Goal: Check status: Check status

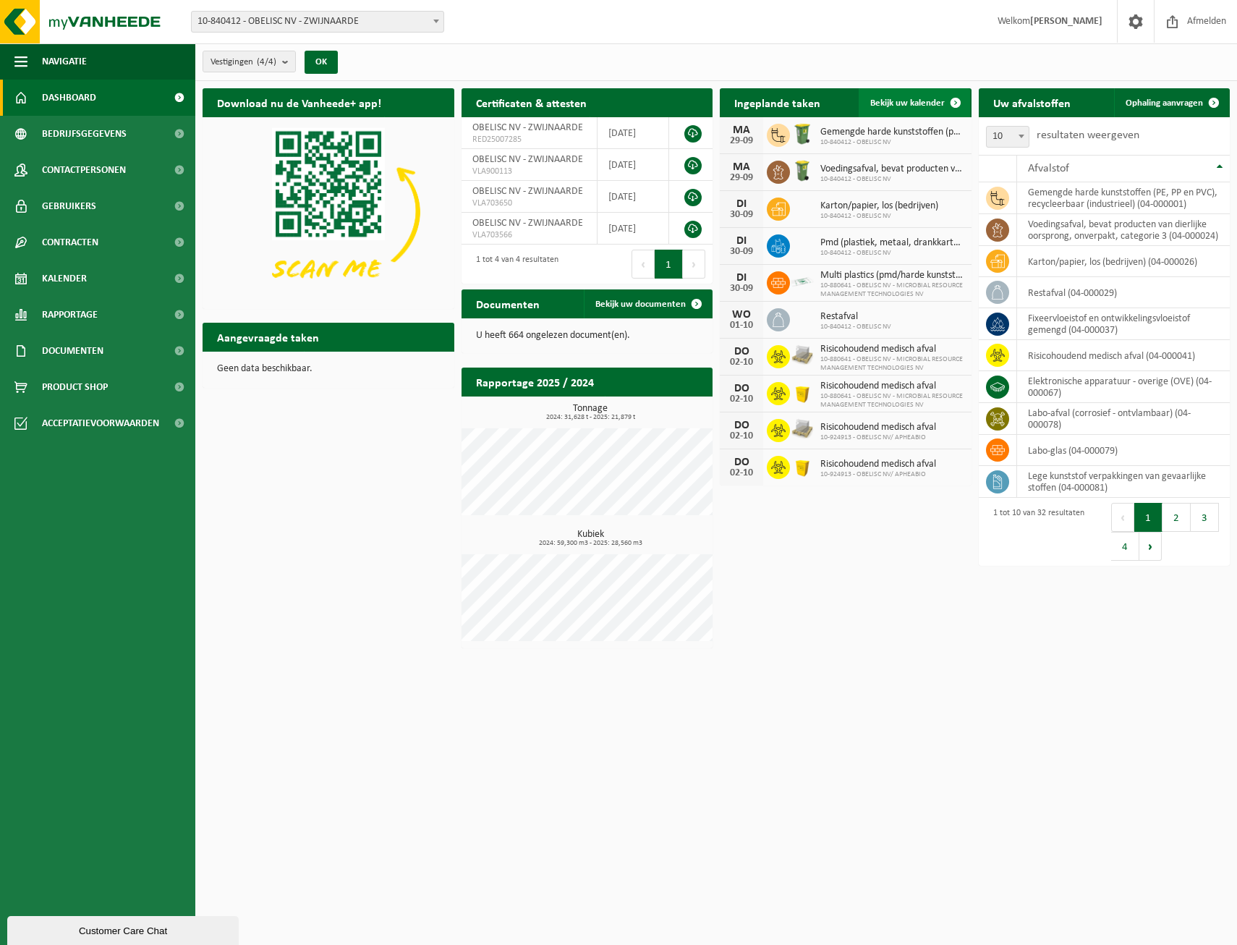
click at [881, 102] on span "Bekijk uw kalender" at bounding box center [908, 102] width 75 height 9
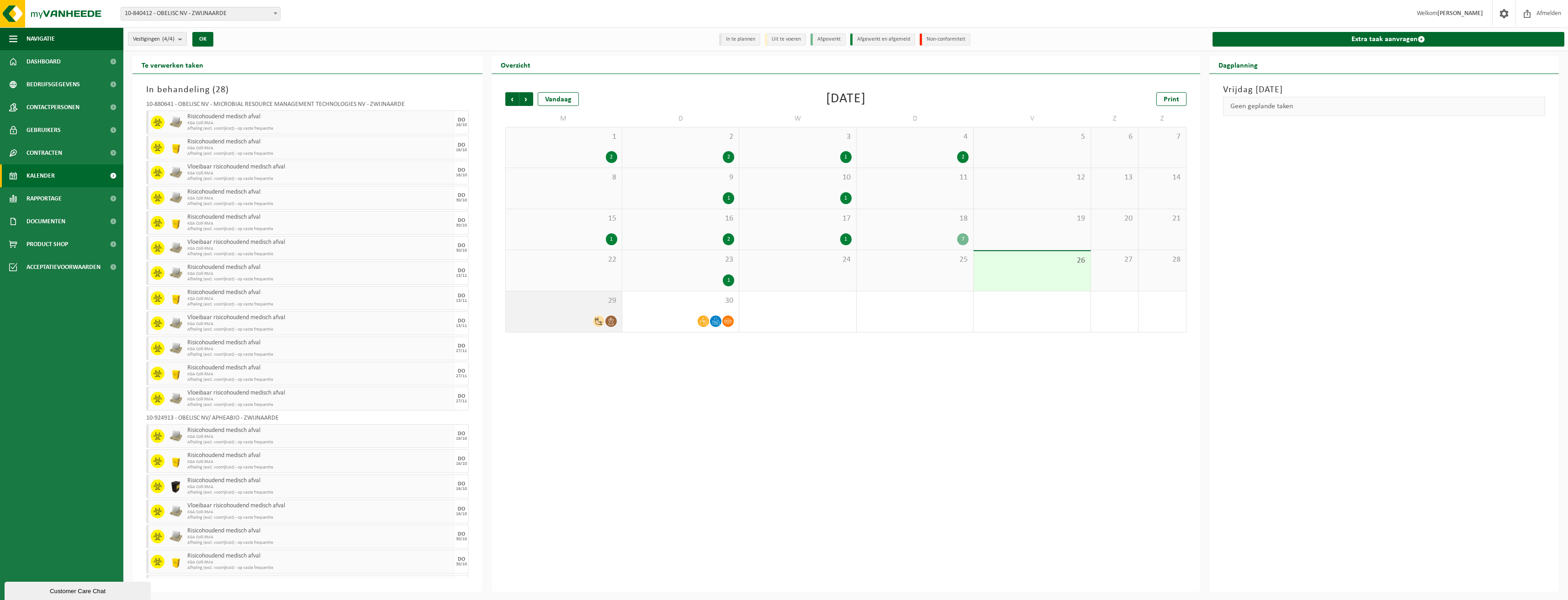
click at [587, 315] on div at bounding box center [563, 321] width 107 height 13
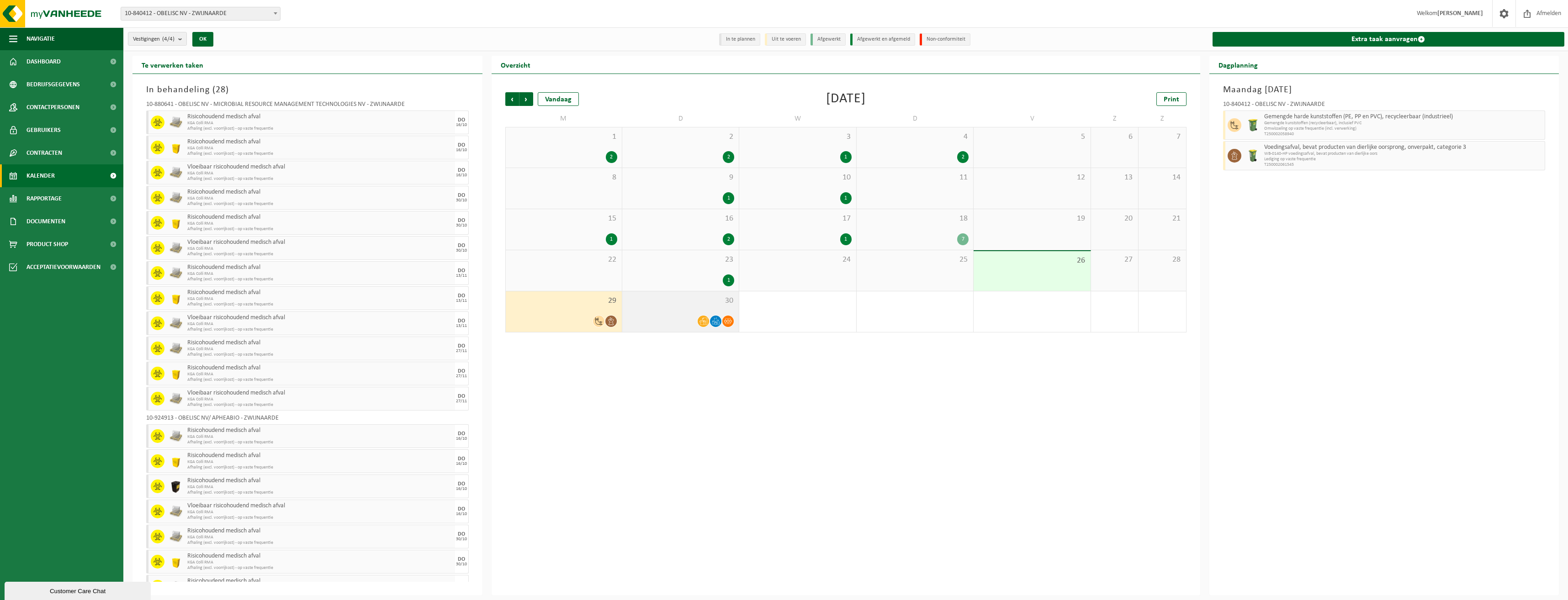
click at [665, 309] on div "30" at bounding box center [680, 312] width 117 height 40
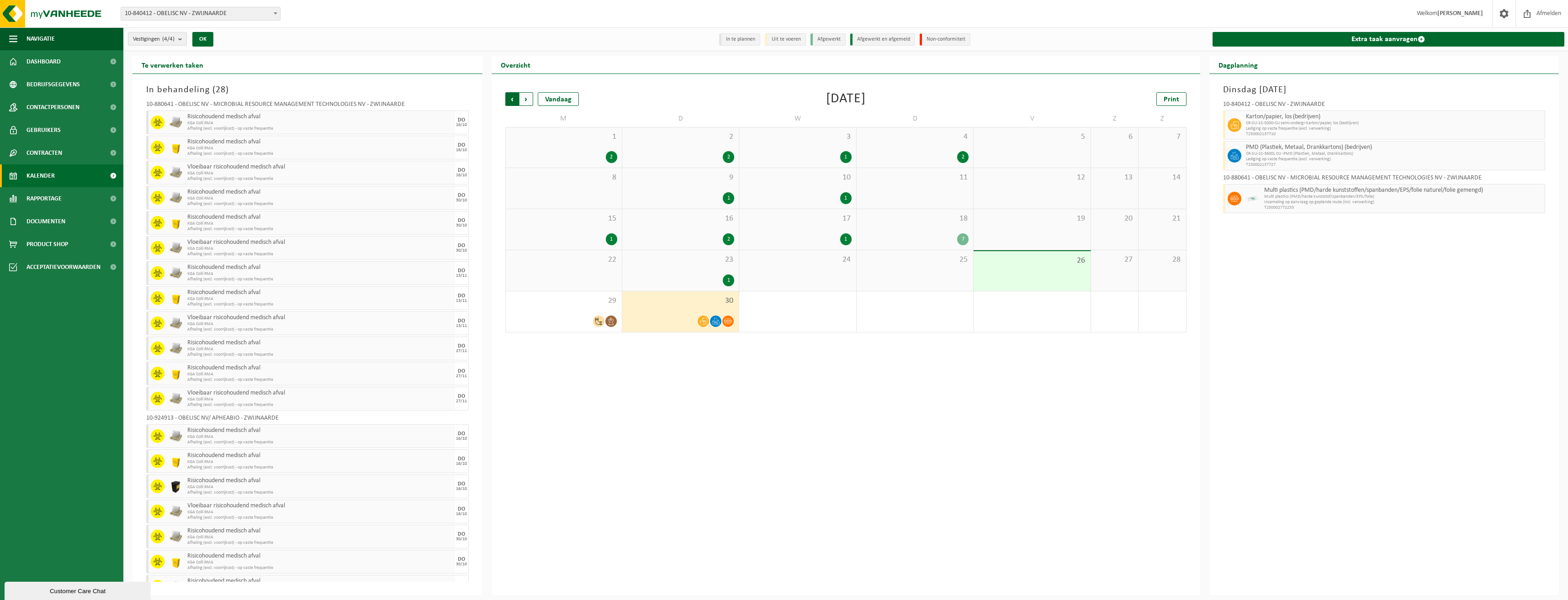
click at [526, 97] on span "Volgende" at bounding box center [526, 99] width 14 height 14
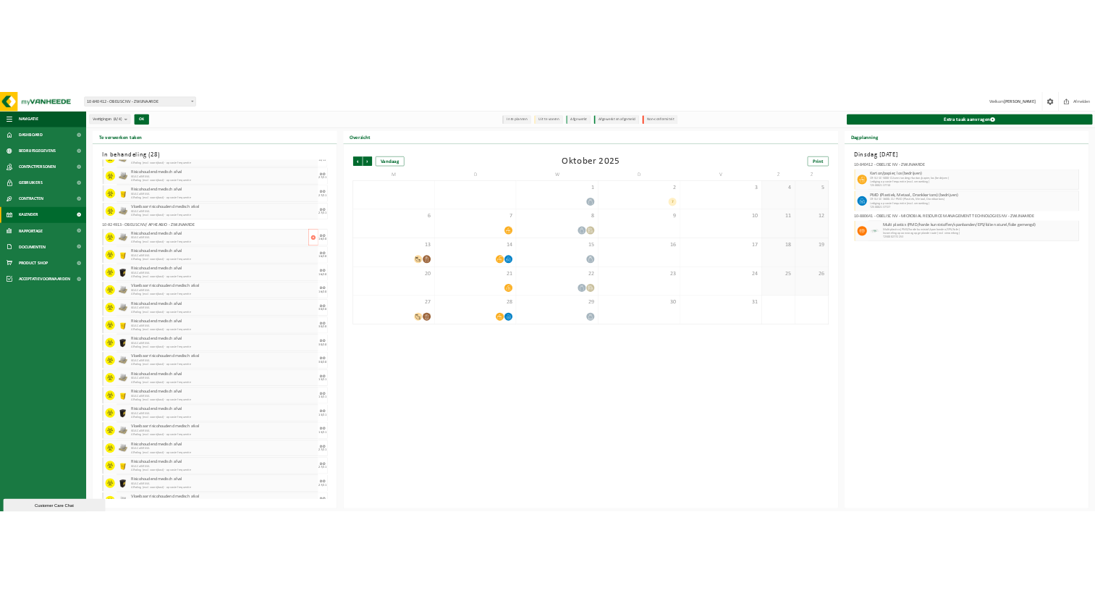
scroll to position [387, 0]
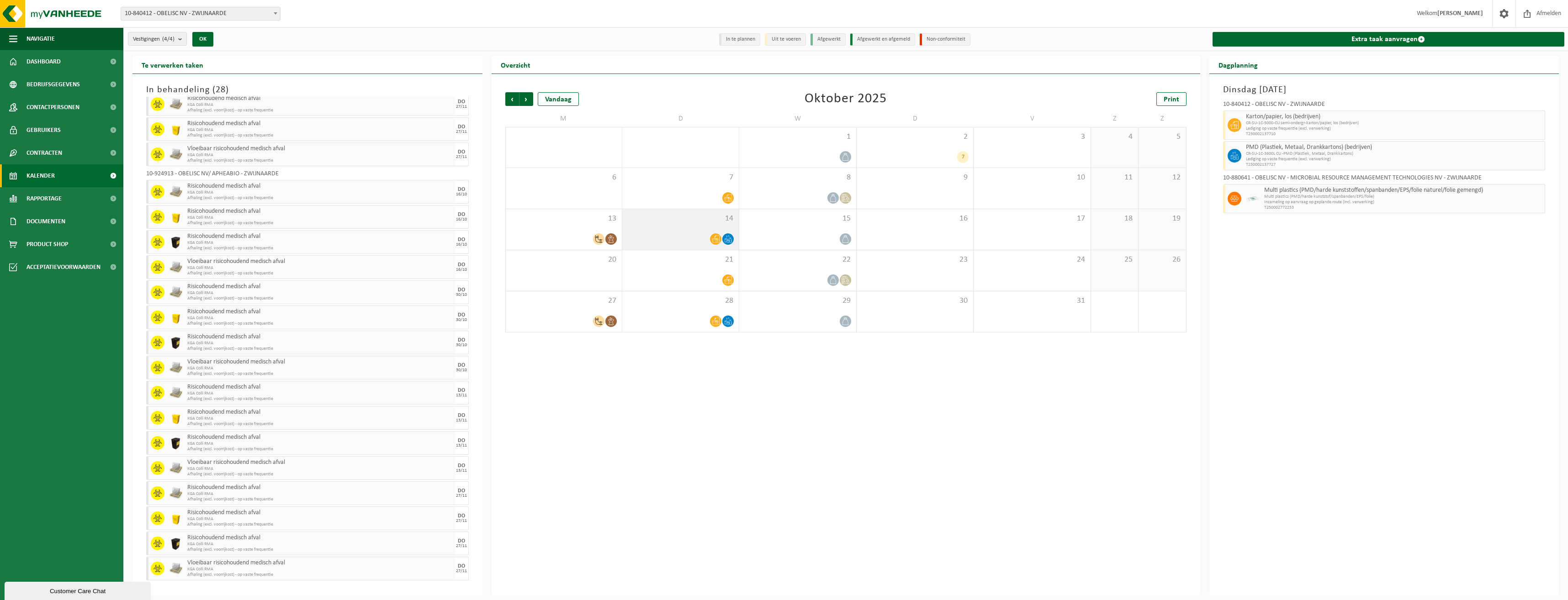
click at [675, 240] on div at bounding box center [680, 239] width 107 height 13
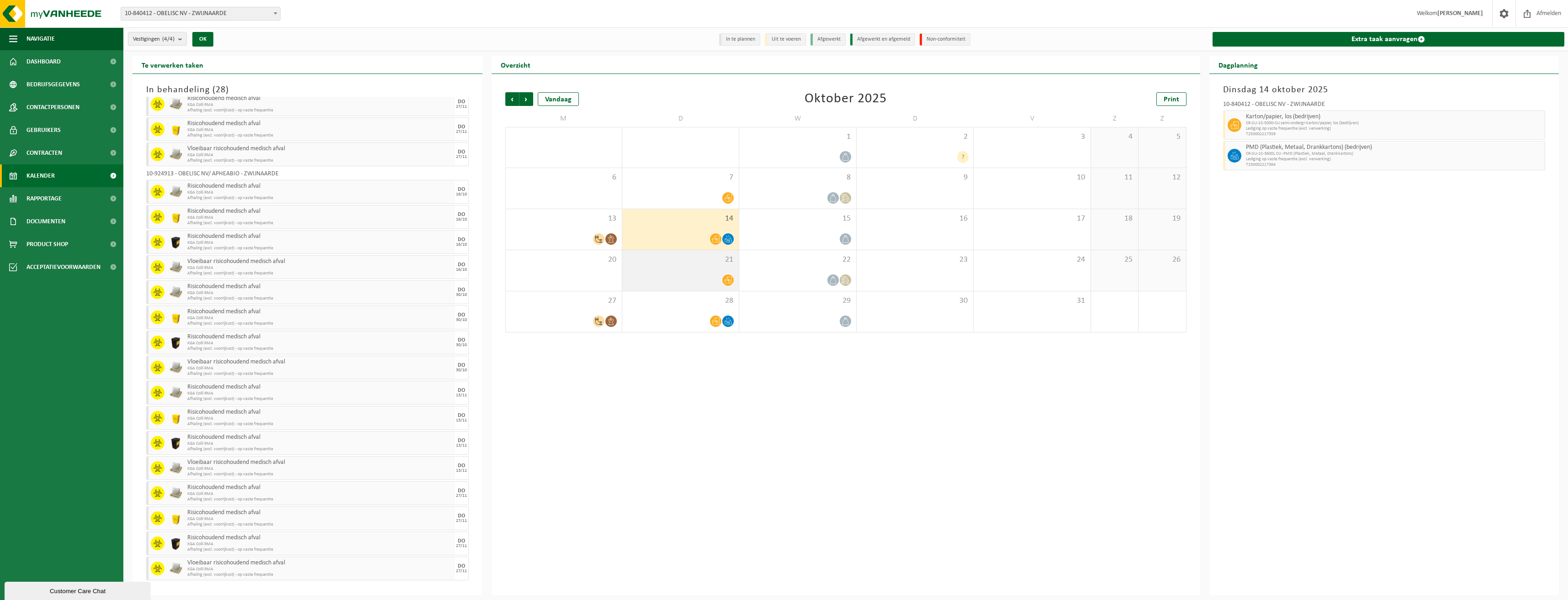
click at [684, 265] on div "21" at bounding box center [680, 271] width 117 height 40
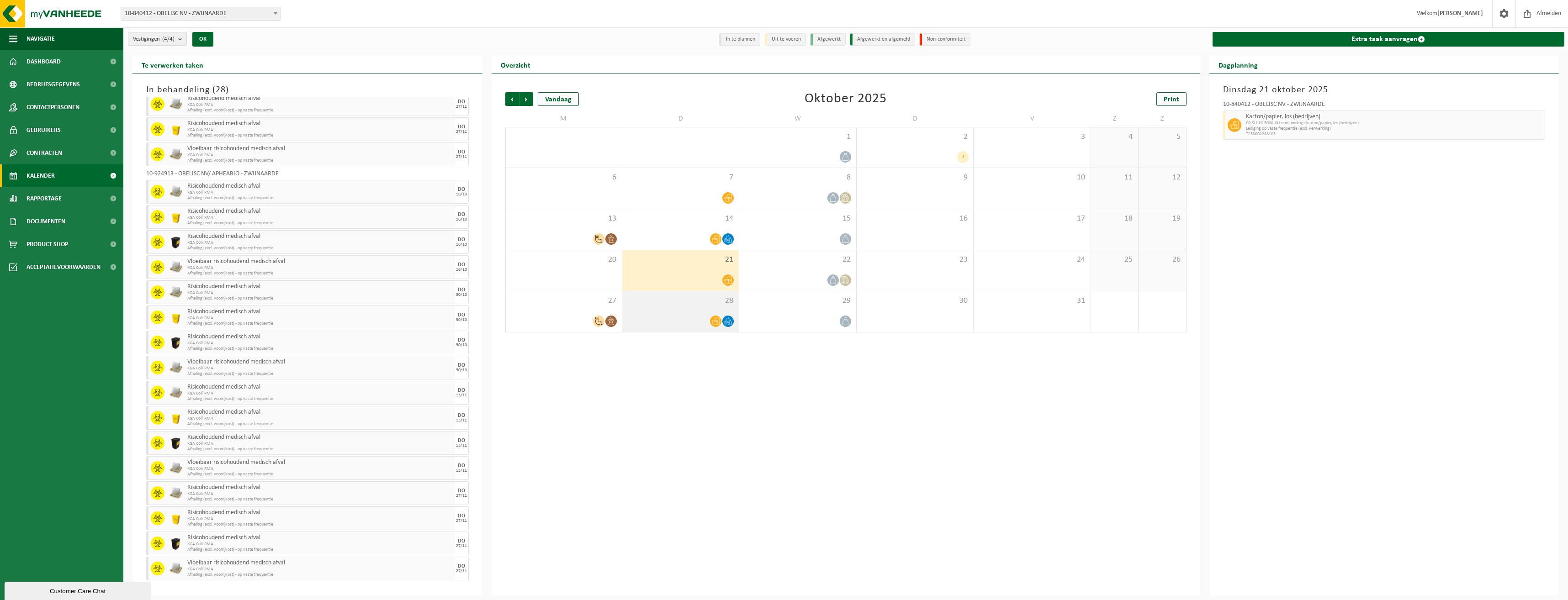
click at [673, 302] on span "28" at bounding box center [680, 301] width 107 height 10
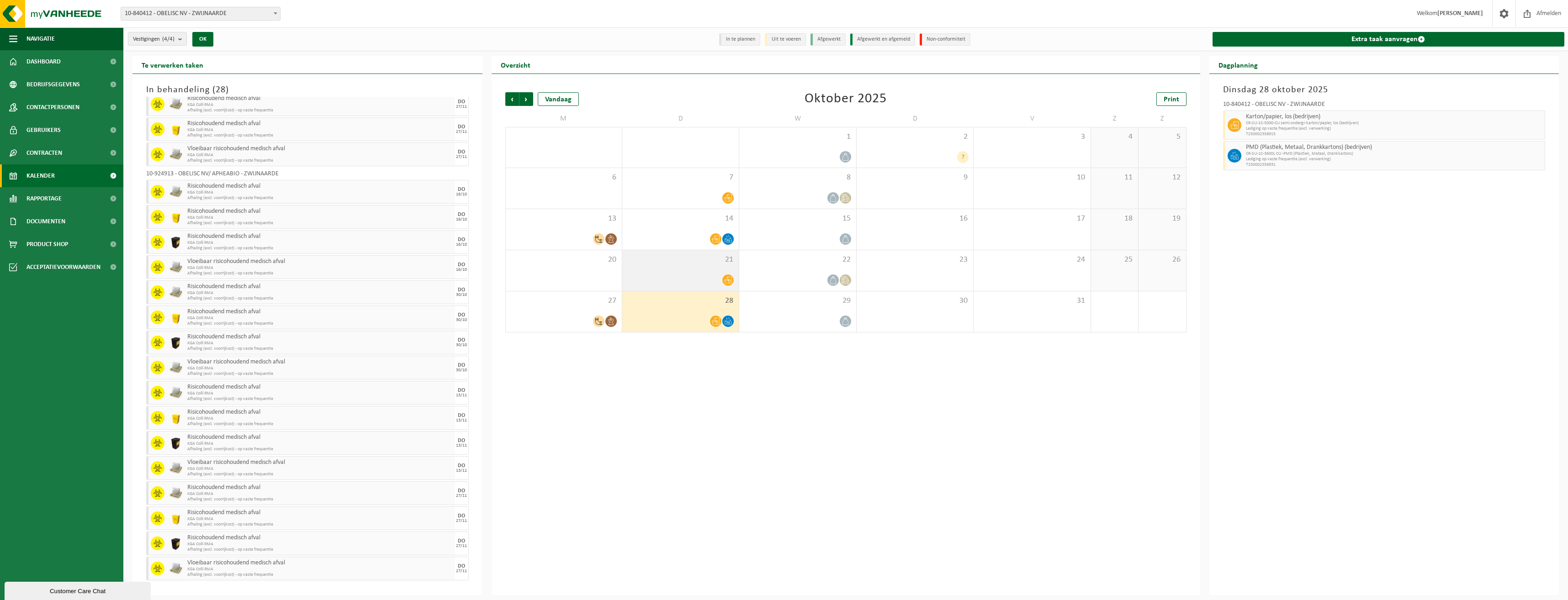
click at [677, 264] on div "21" at bounding box center [680, 271] width 117 height 40
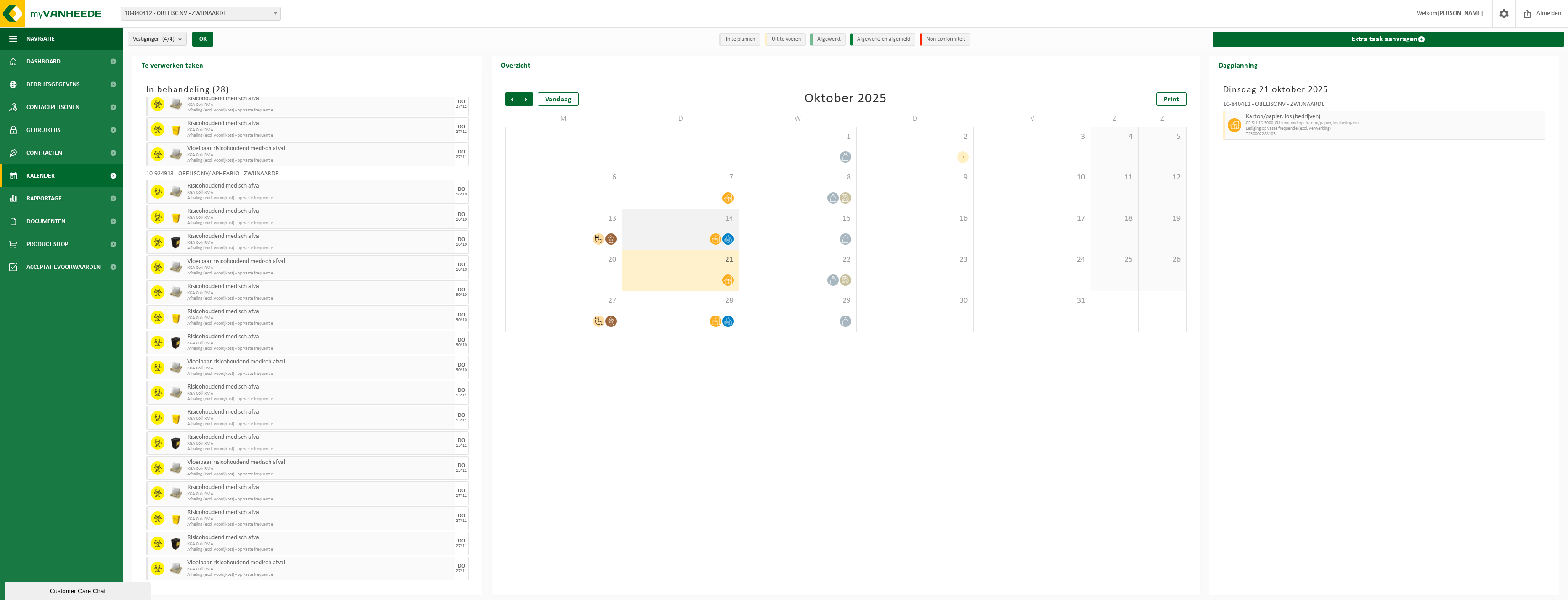
click at [682, 227] on div "14" at bounding box center [680, 229] width 117 height 40
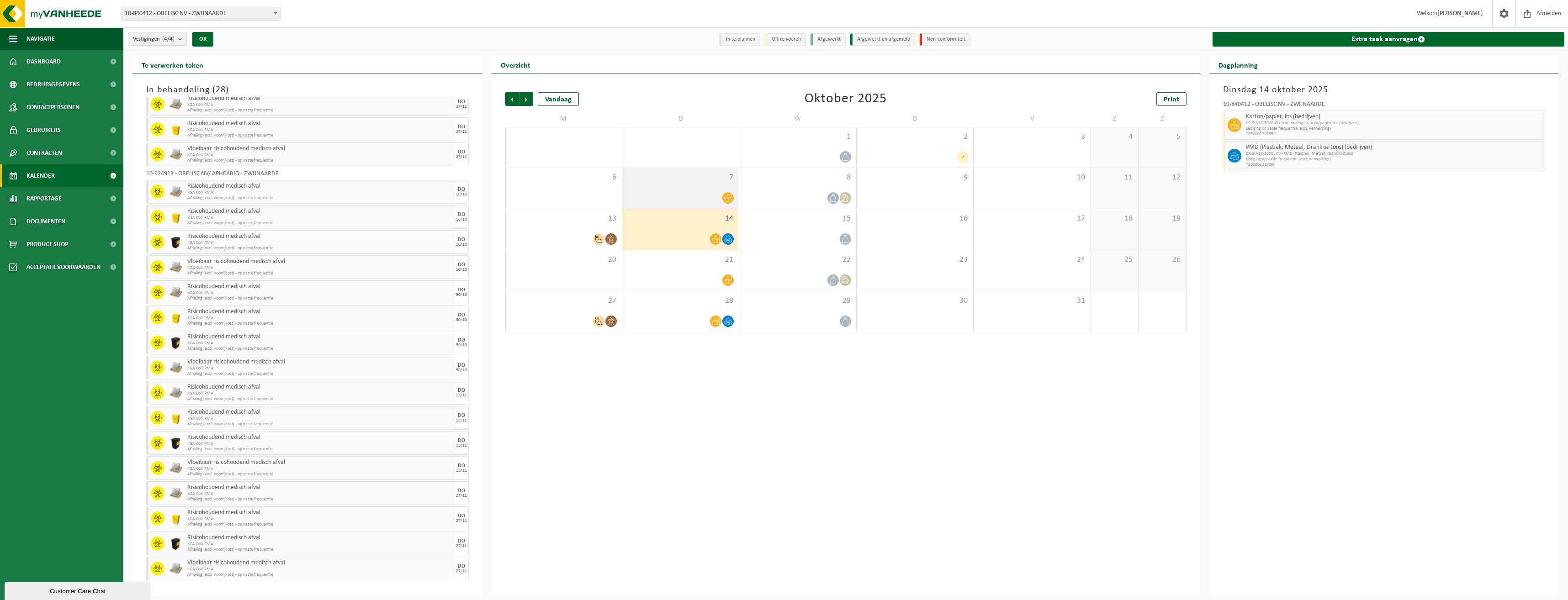
click at [692, 187] on div "7" at bounding box center [680, 188] width 117 height 40
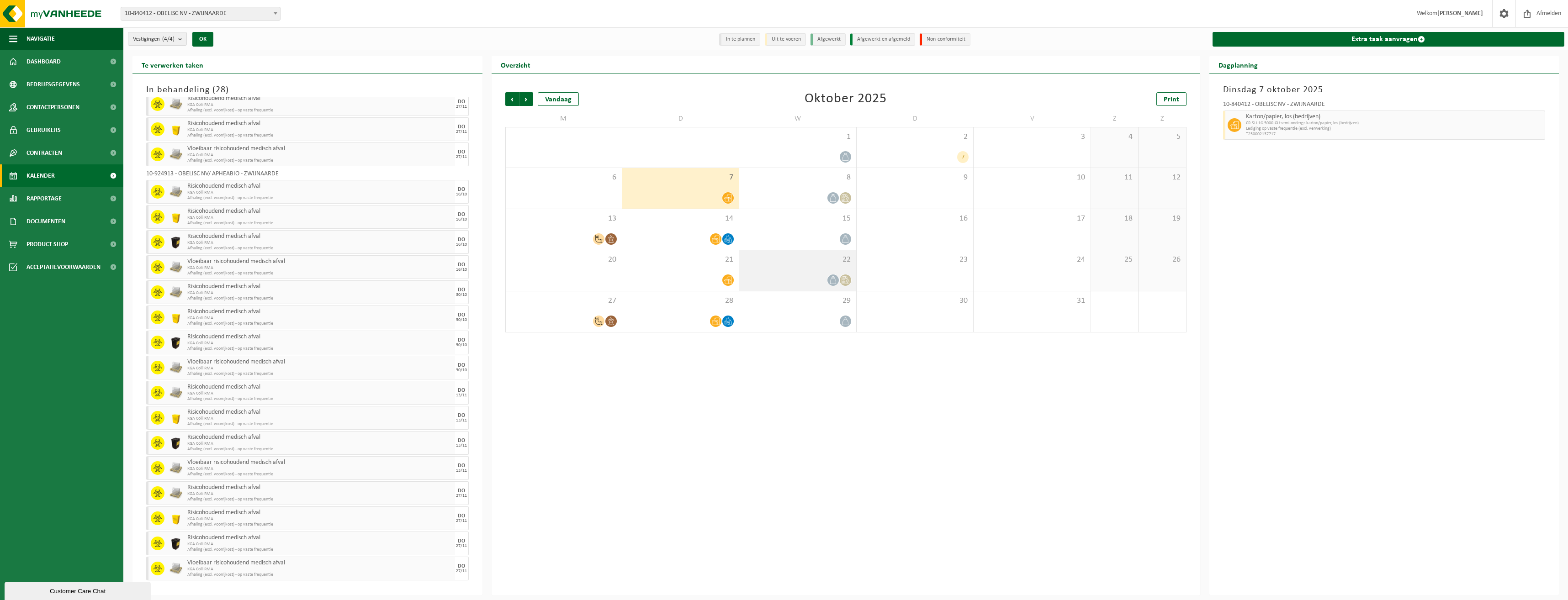
click at [774, 265] on div "22" at bounding box center [797, 271] width 117 height 40
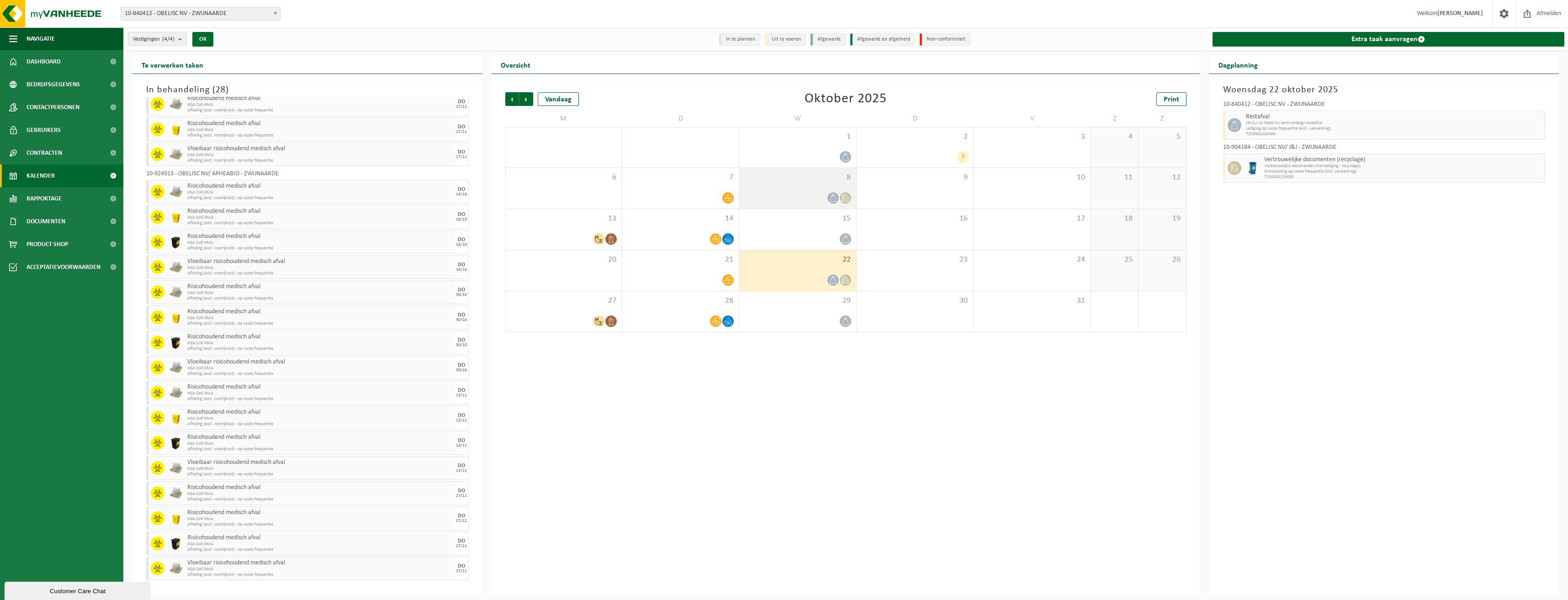
click at [774, 185] on div "8" at bounding box center [797, 188] width 117 height 40
click at [513, 99] on span "Vorige" at bounding box center [512, 99] width 14 height 14
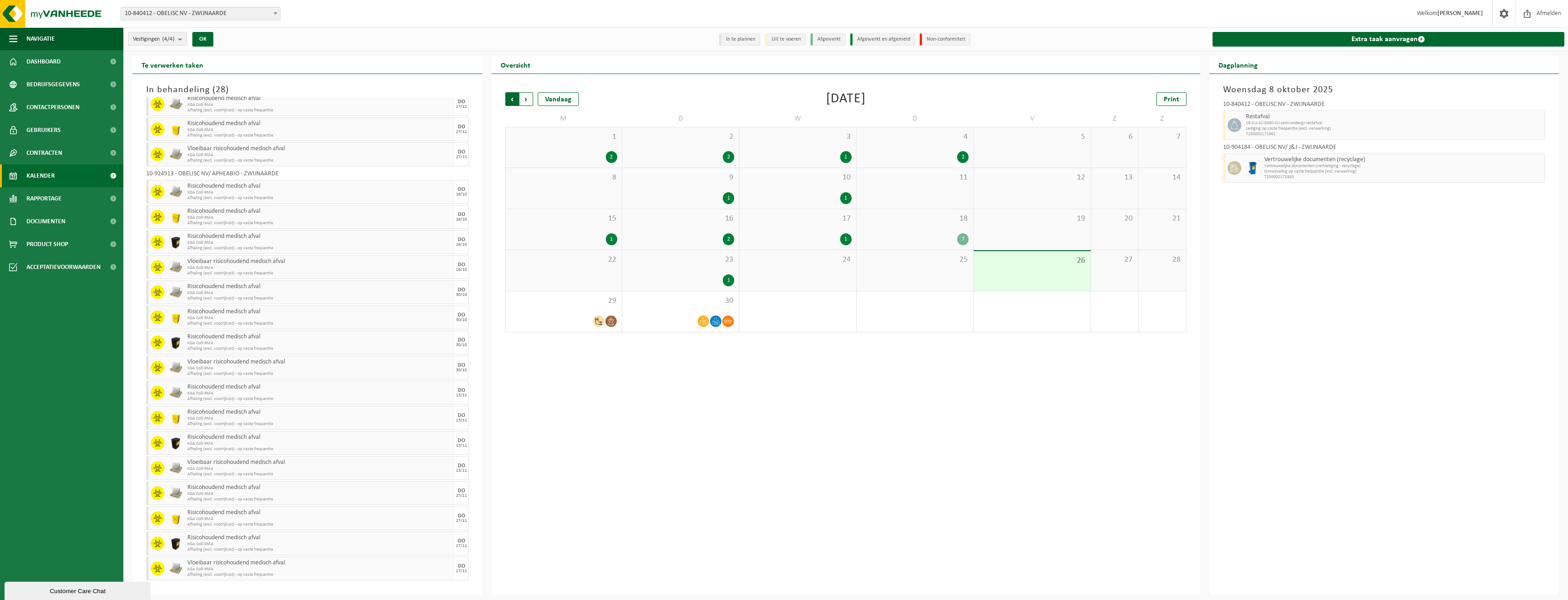
click at [529, 100] on span "Volgende" at bounding box center [526, 99] width 14 height 14
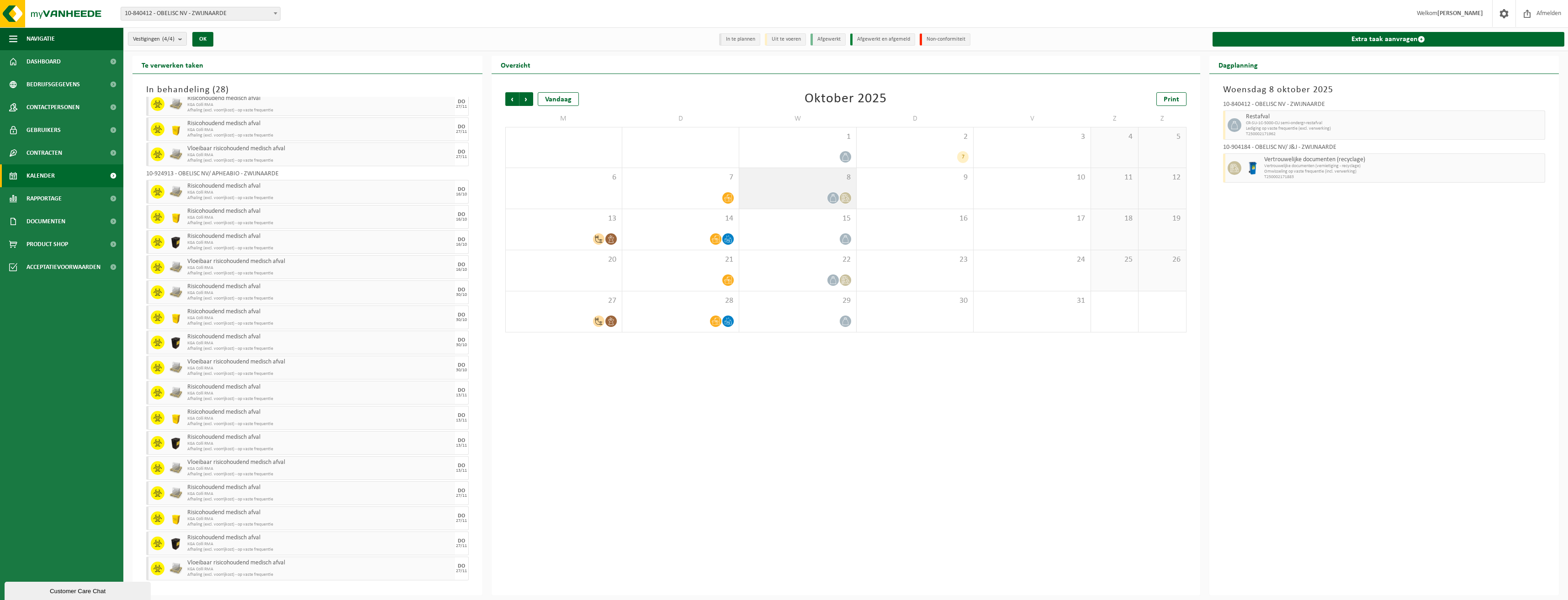
click at [774, 185] on div "8" at bounding box center [797, 188] width 117 height 40
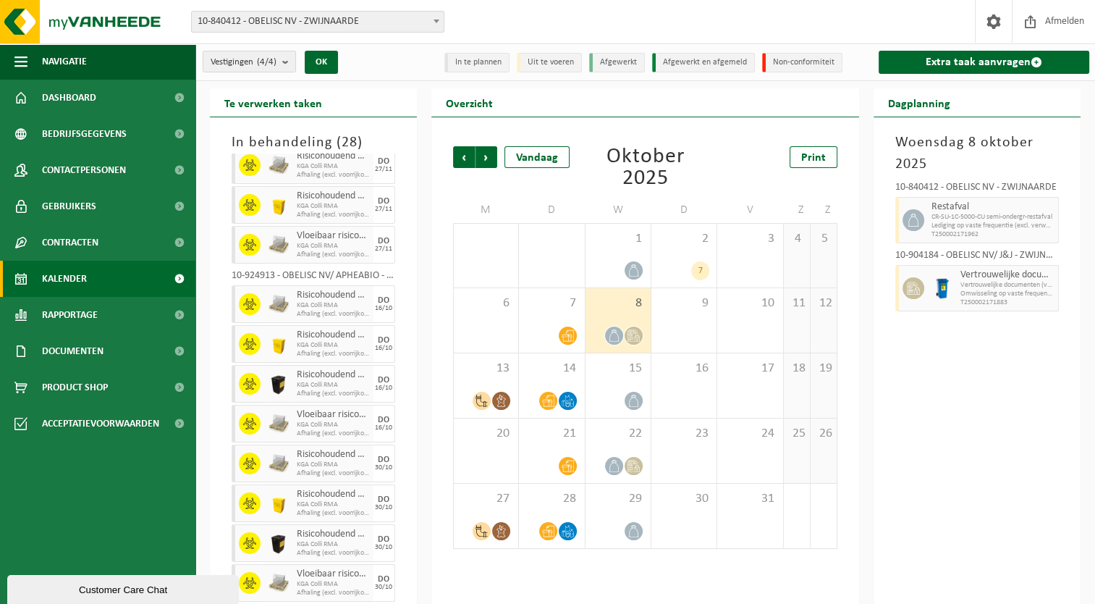
scroll to position [378, 0]
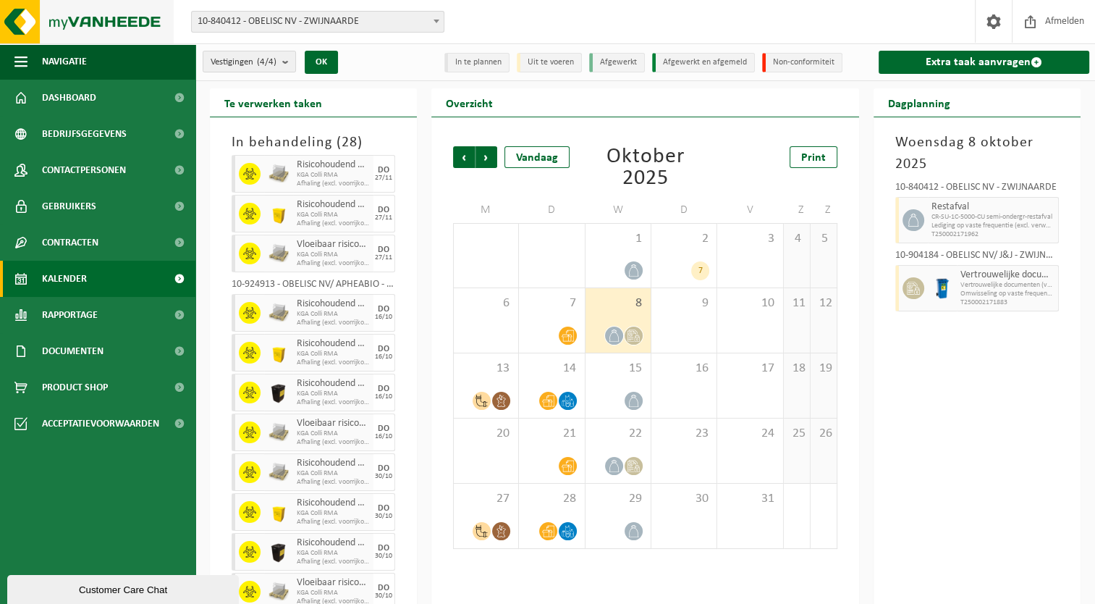
click at [96, 20] on img at bounding box center [87, 21] width 174 height 43
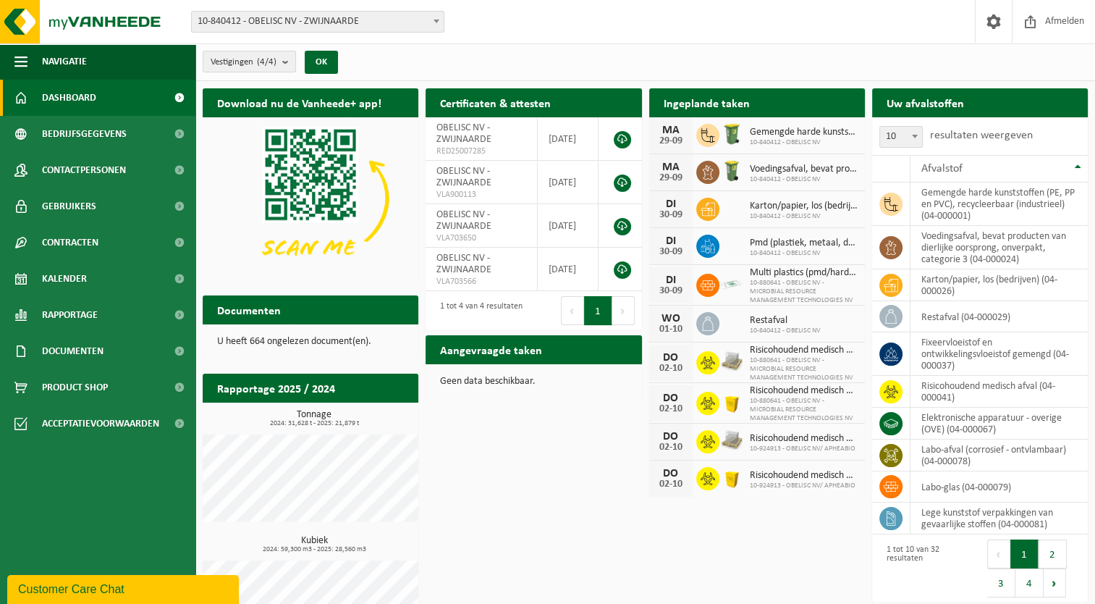
click at [431, 22] on span at bounding box center [436, 21] width 14 height 19
